Goal: Task Accomplishment & Management: Manage account settings

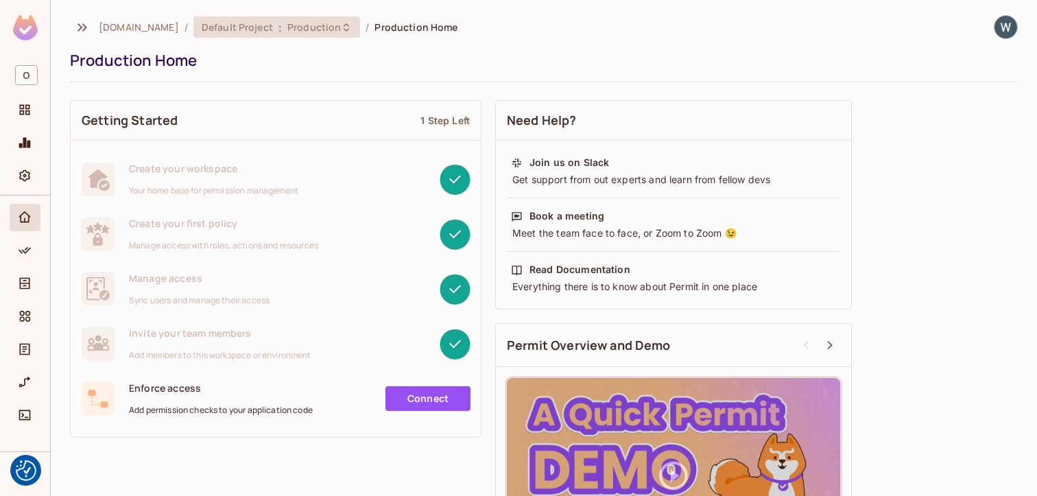
click at [287, 25] on span "Production" at bounding box center [313, 27] width 53 height 13
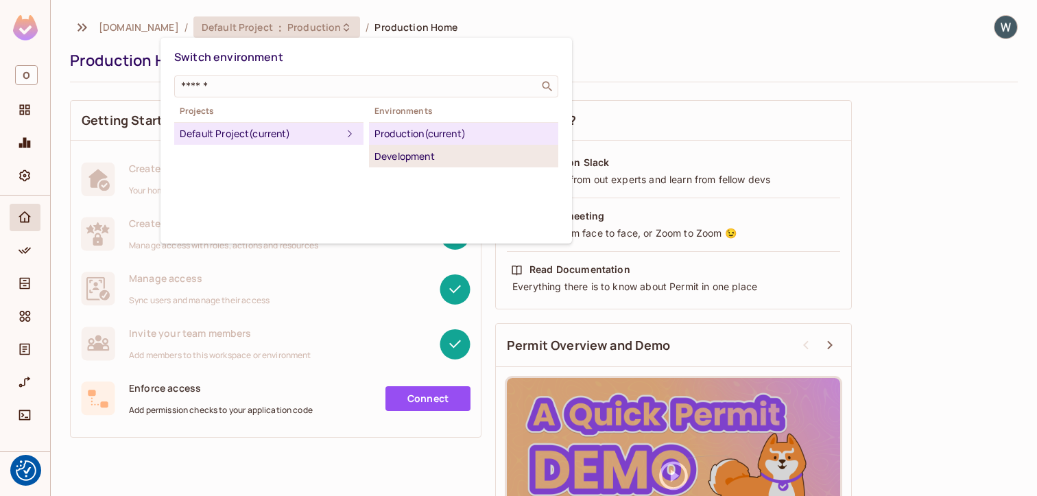
click at [413, 154] on div "Development" at bounding box center [463, 156] width 178 height 16
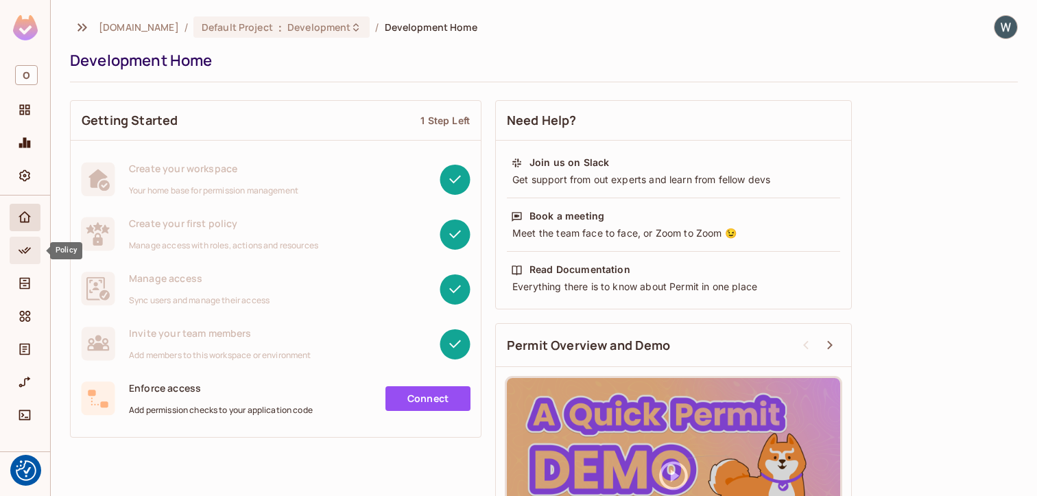
click at [16, 252] on span "Policy" at bounding box center [24, 250] width 16 height 16
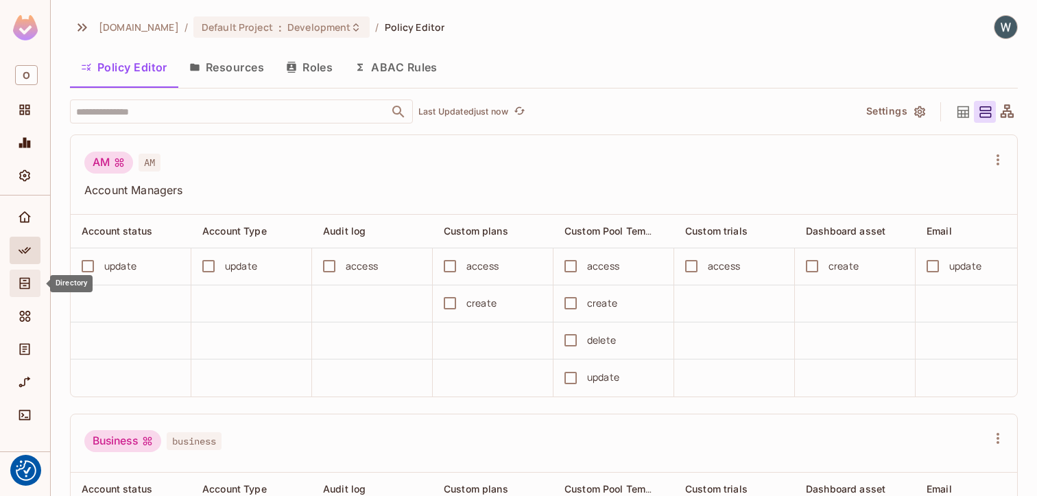
click at [27, 289] on icon "Directory" at bounding box center [25, 283] width 14 height 14
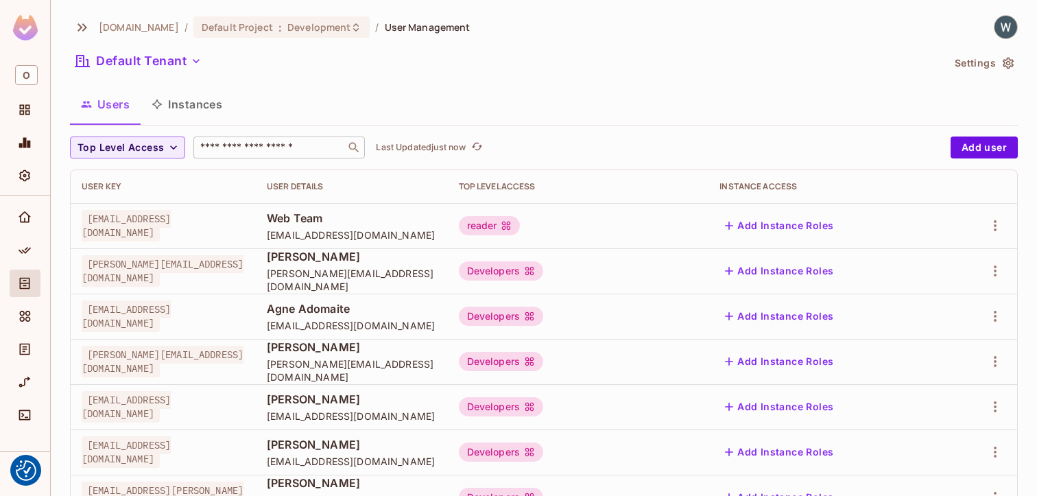
click at [219, 149] on input "text" at bounding box center [269, 148] width 144 height 14
type input "******"
